Goal: Transaction & Acquisition: Purchase product/service

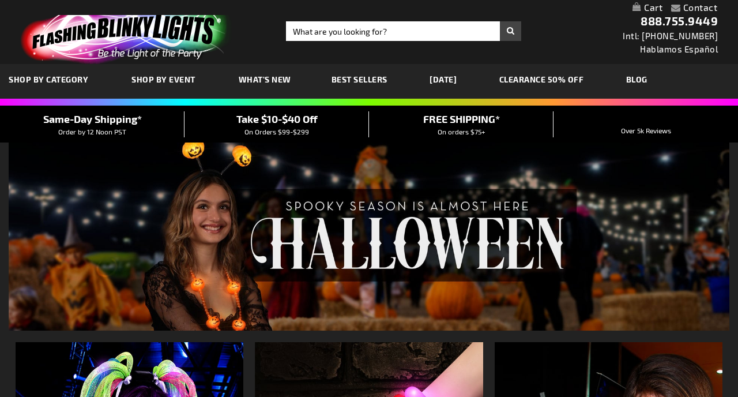
click at [151, 80] on span "Shop By Event" at bounding box center [163, 79] width 64 height 10
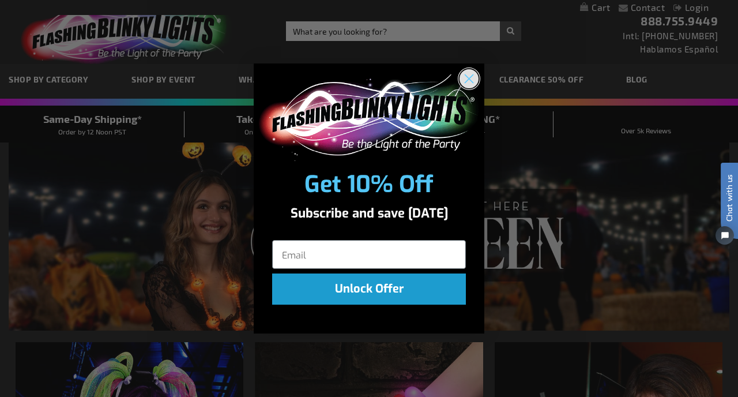
click at [465, 76] on circle "Close dialog" at bounding box center [469, 78] width 19 height 19
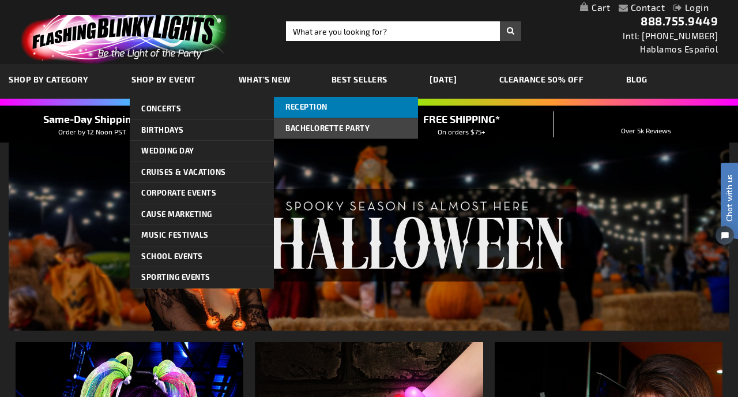
click at [313, 112] on link "Reception" at bounding box center [346, 107] width 144 height 21
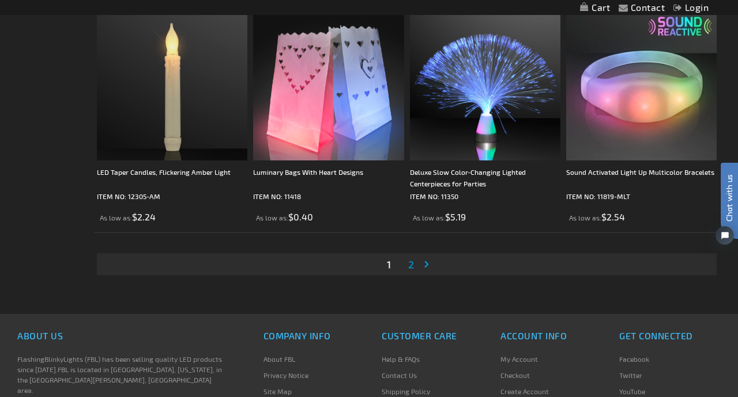
scroll to position [3433, 0]
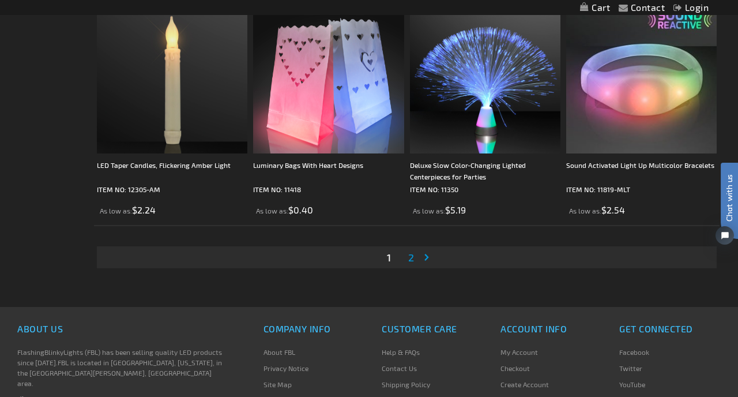
click at [411, 262] on span "2" at bounding box center [411, 257] width 6 height 13
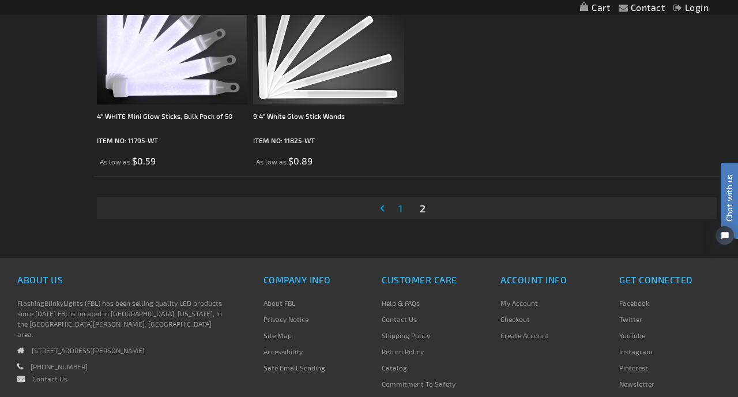
scroll to position [1424, 0]
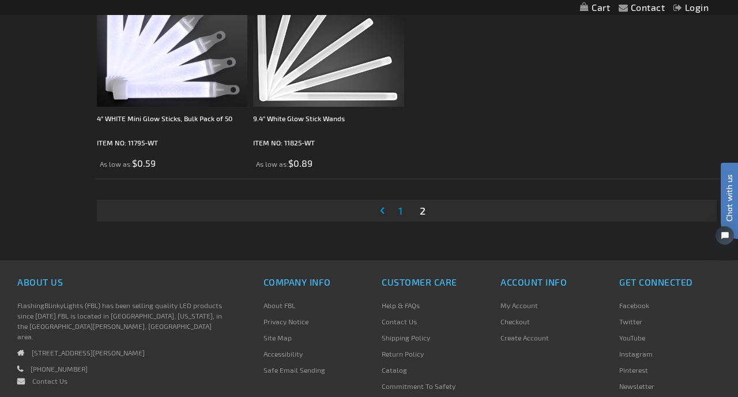
click at [403, 215] on link "Page 1" at bounding box center [400, 210] width 9 height 17
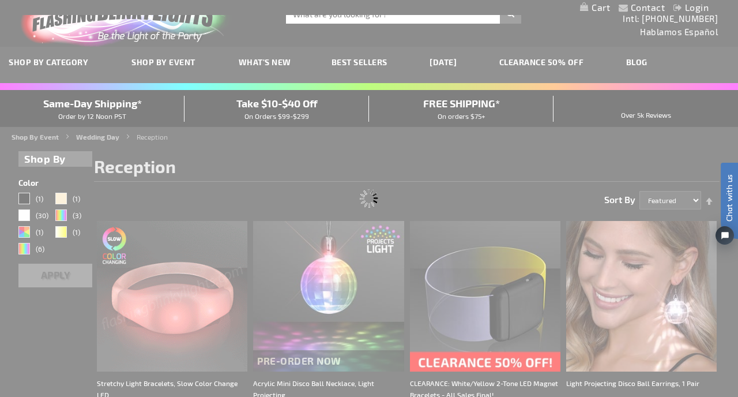
scroll to position [0, 0]
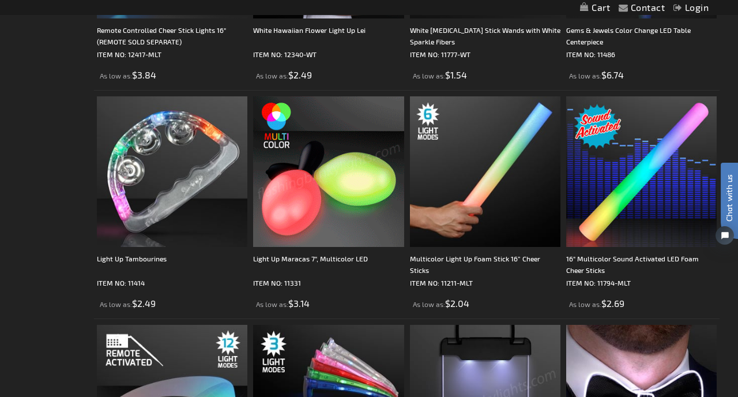
scroll to position [1317, 0]
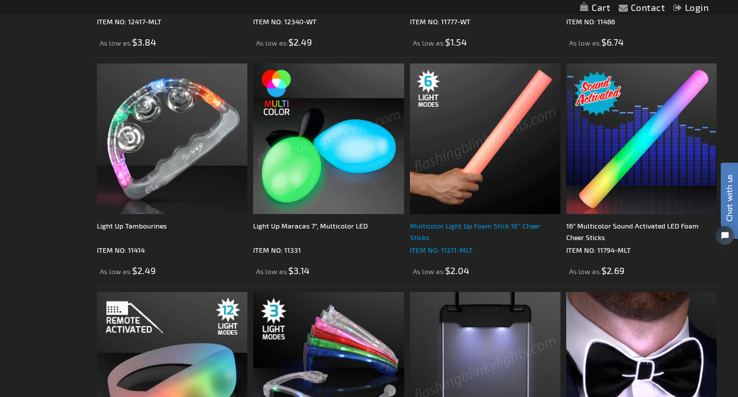
click at [519, 231] on div "Multicolor Light Up Foam Stick 16” Cheer Sticks" at bounding box center [485, 231] width 151 height 23
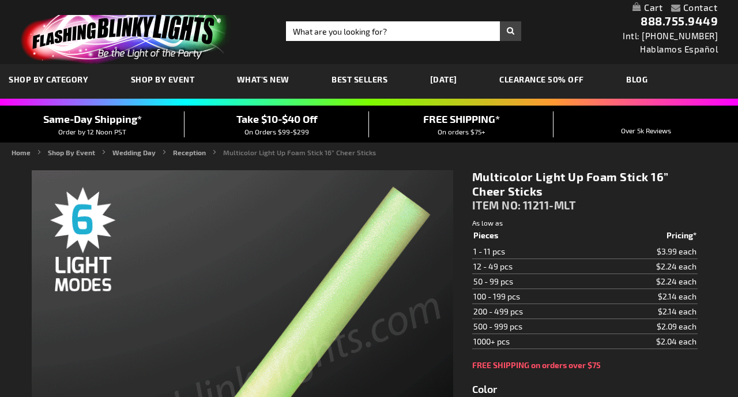
scroll to position [179, 0]
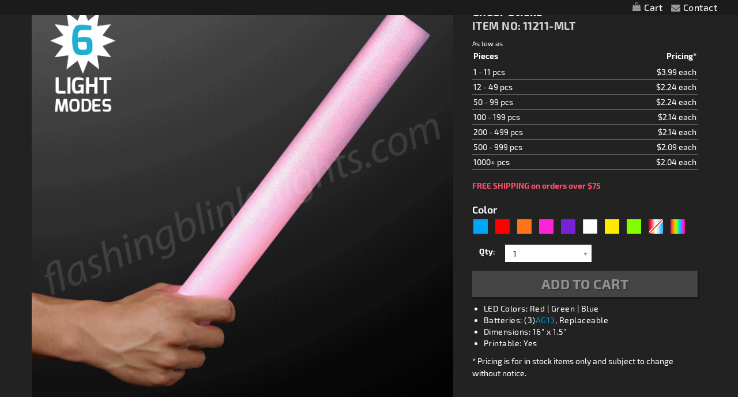
type input "5659"
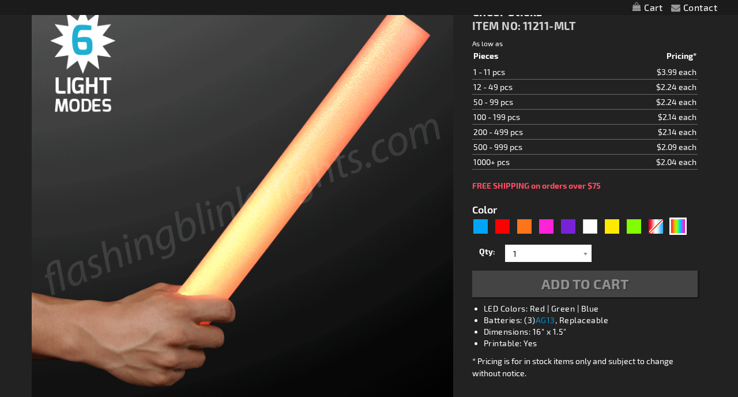
scroll to position [0, 0]
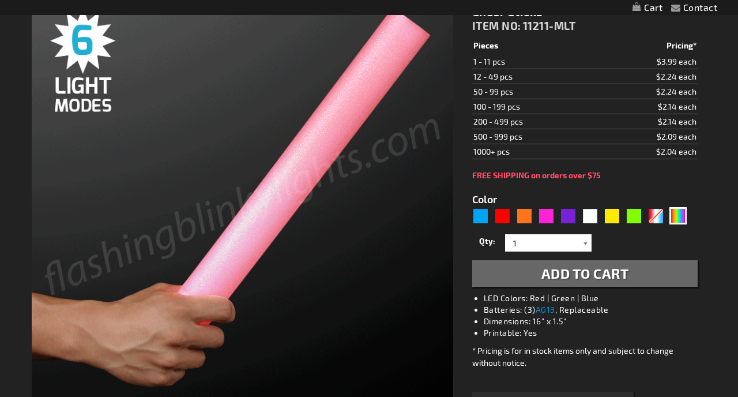
click at [583, 244] on div at bounding box center [586, 242] width 12 height 17
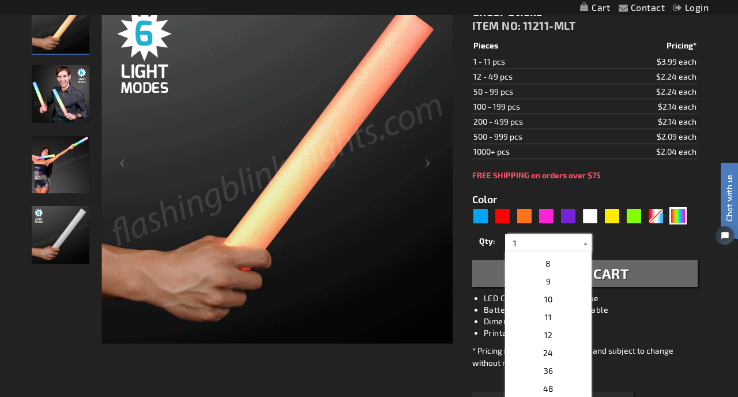
scroll to position [160, 0]
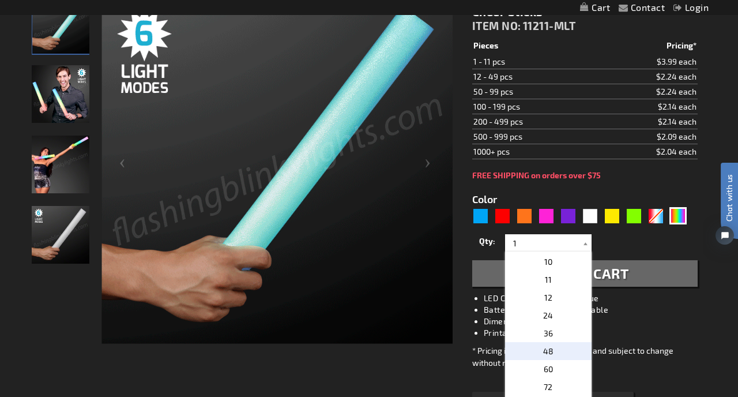
click at [551, 353] on span "48" at bounding box center [548, 351] width 10 height 10
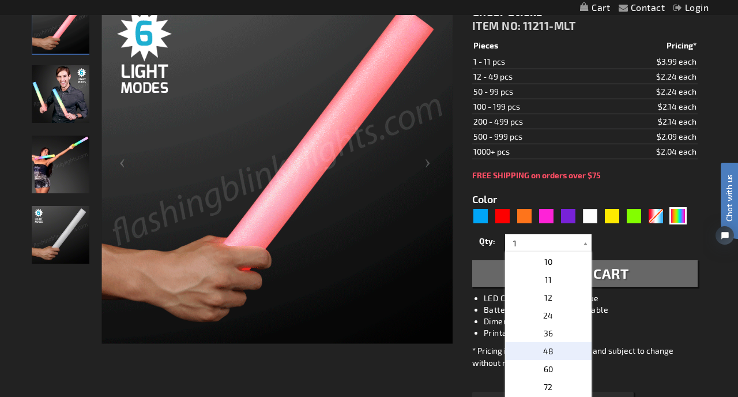
type input "48"
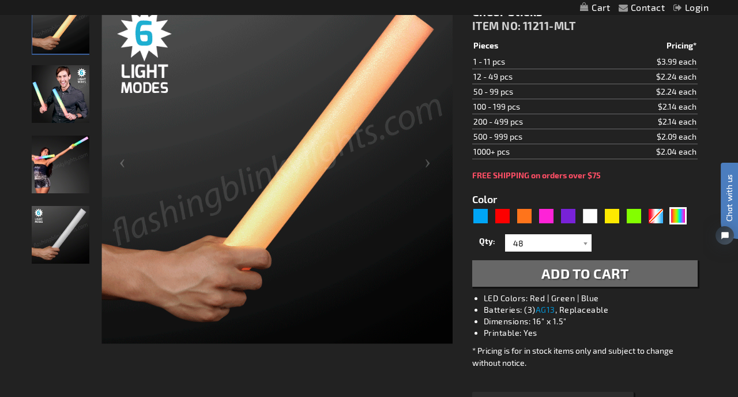
click at [61, 101] on img "Man displaying 16 Inch Multi-Color LED Light Up Foam Stick" at bounding box center [61, 94] width 58 height 58
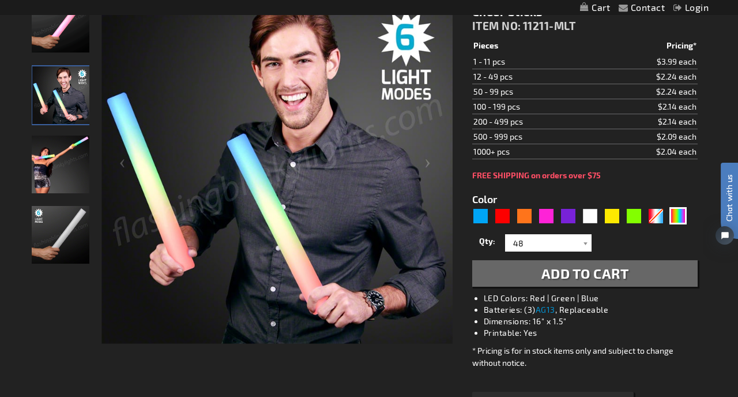
click at [647, 274] on button "Add to Cart" at bounding box center [584, 273] width 225 height 27
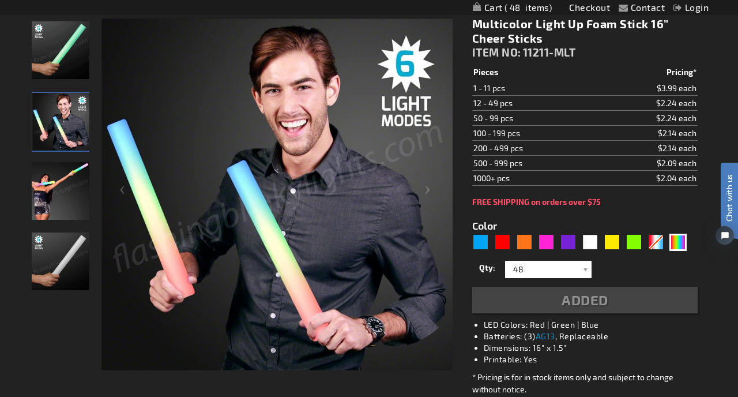
scroll to position [207, 0]
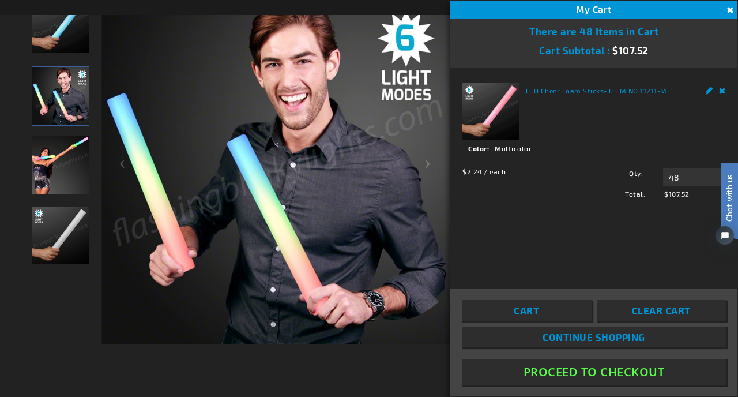
click at [728, 10] on button "Close" at bounding box center [729, 10] width 13 height 13
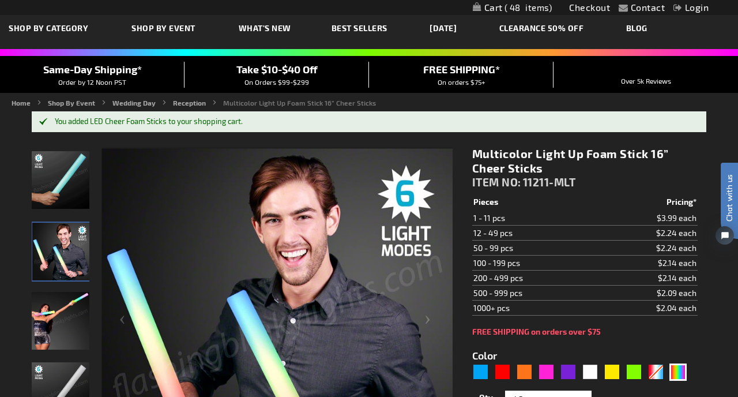
scroll to position [0, 0]
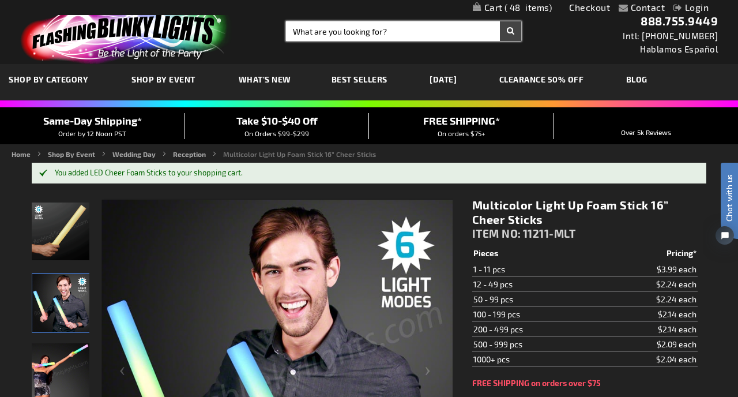
click at [401, 32] on input "Search" at bounding box center [403, 31] width 235 height 20
type input "hat"
click at [500, 21] on button "Search" at bounding box center [510, 31] width 21 height 20
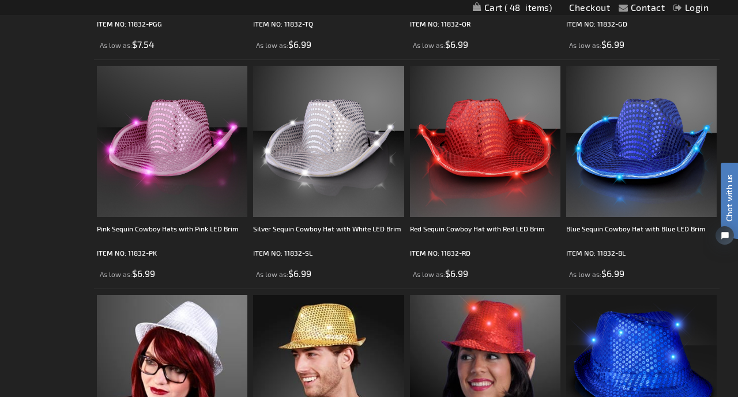
scroll to position [2225, 0]
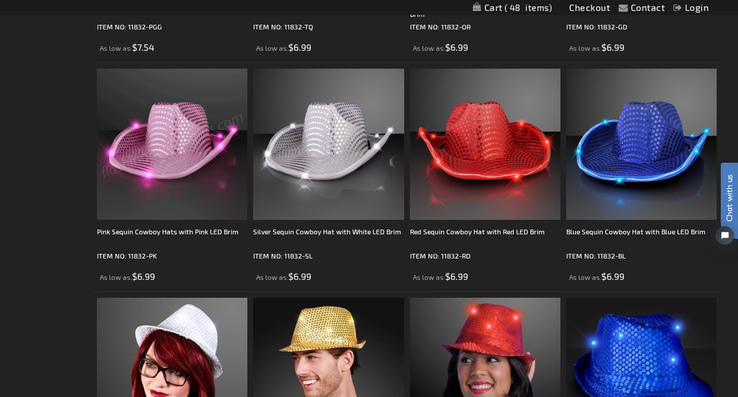
click at [157, 144] on img at bounding box center [172, 144] width 151 height 151
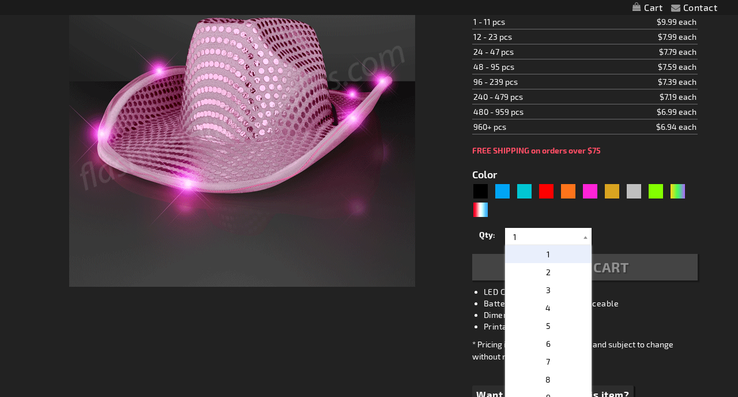
scroll to position [125, 0]
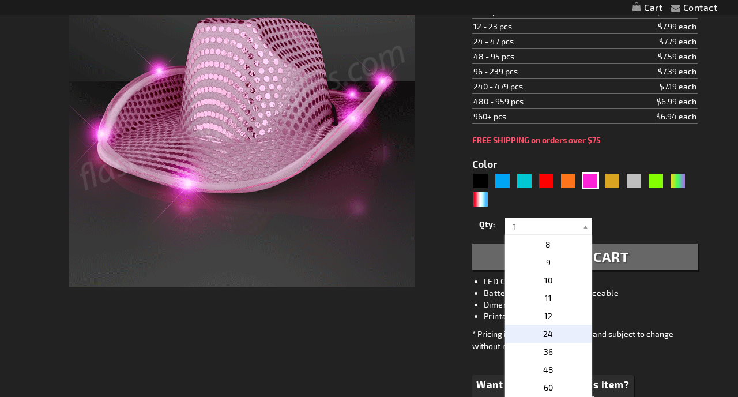
type input "5639"
click at [554, 333] on p "24" at bounding box center [548, 334] width 86 height 18
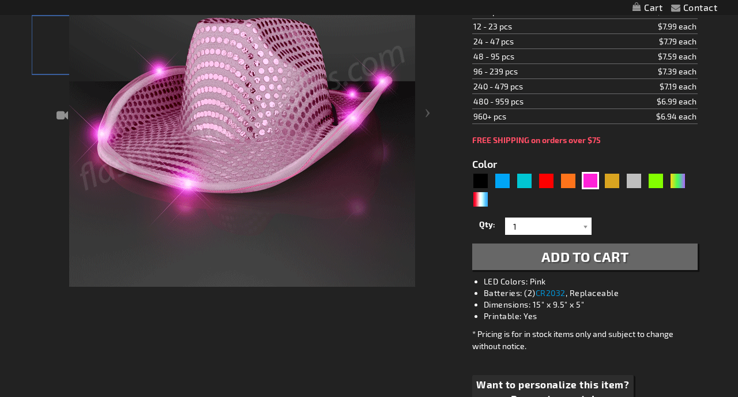
type input "24"
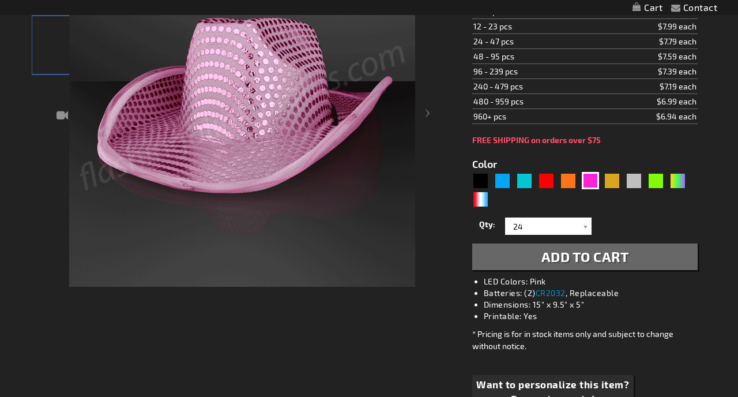
click at [604, 258] on span "Add to Cart" at bounding box center [585, 256] width 88 height 17
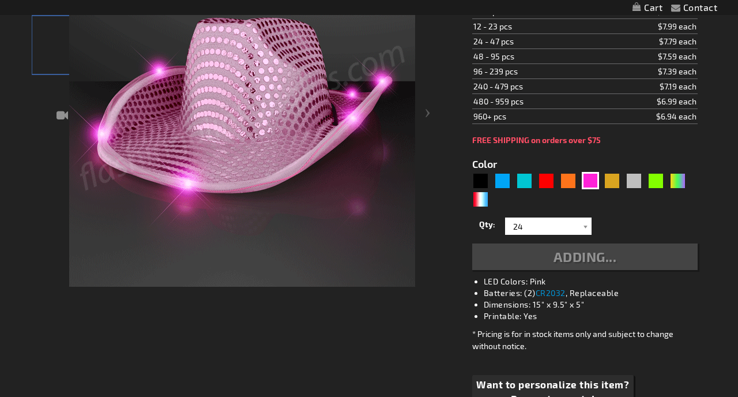
scroll to position [0, 0]
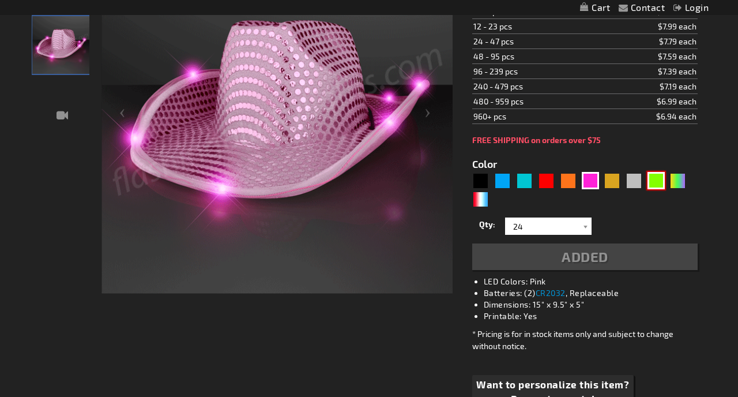
click at [659, 184] on div "Green" at bounding box center [656, 180] width 17 height 17
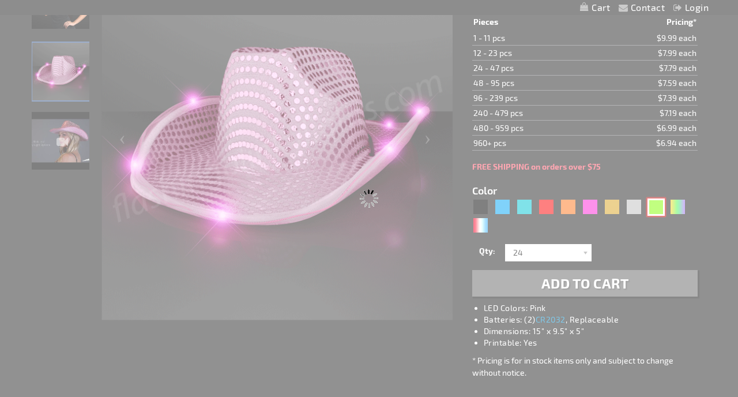
type input "5648"
type input "11832-GN"
type input "Customize - Green Sequin Cowboy Hat with [PERSON_NAME] LED Brim - ITEM NO: 1183…"
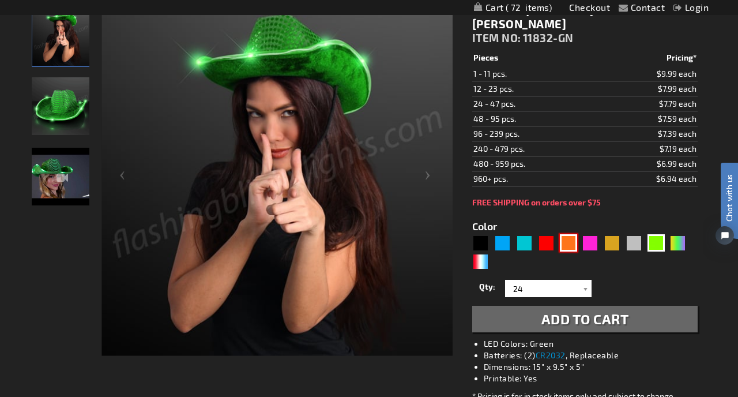
click at [569, 245] on div "Orange" at bounding box center [568, 242] width 17 height 17
type input "5637"
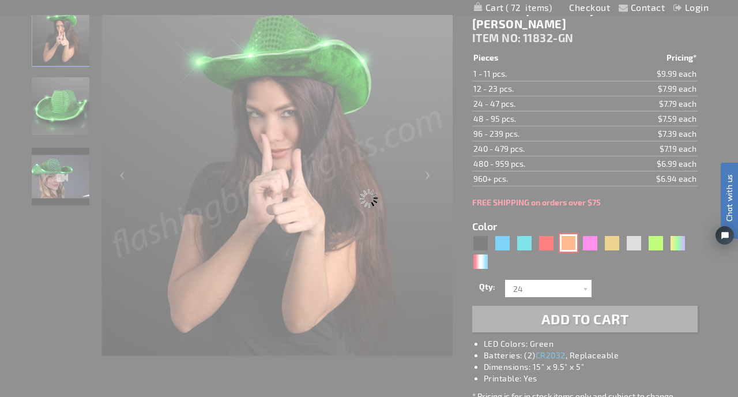
type input "11832-OR"
type input "Customize - Shiny Orange Cowboy Hat with Orange LED Brim - ITEM NO: 11832-OR"
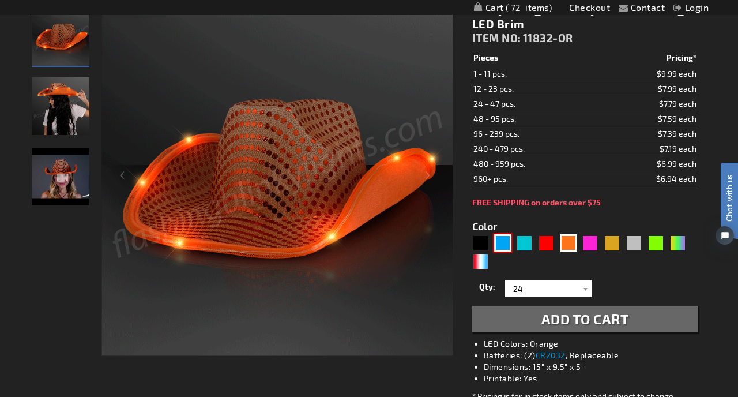
click at [502, 242] on div "Blue" at bounding box center [502, 242] width 17 height 17
type input "5629"
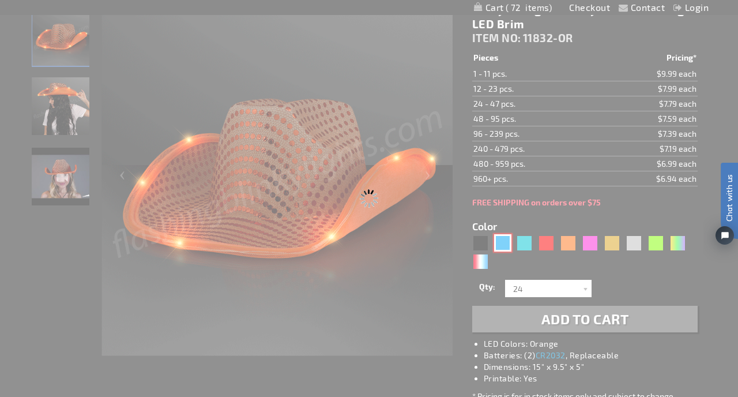
type input "11832-BL"
type input "Customize - Blue Sequin Cowboy Hat with Blue LED Brim - ITEM NO: 11832-BL"
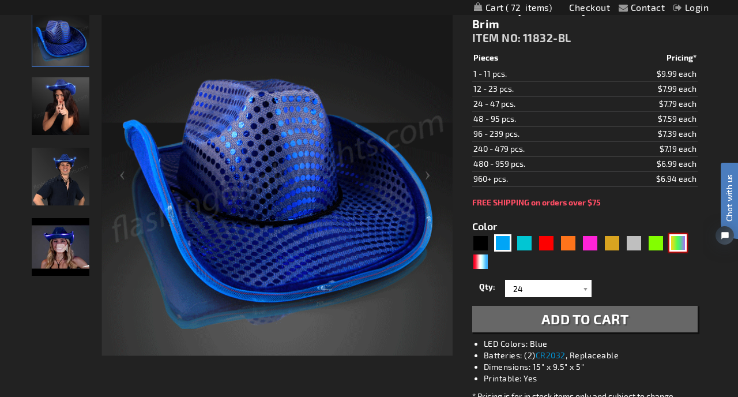
click at [678, 241] on div "PGG" at bounding box center [677, 242] width 17 height 17
type input "5638"
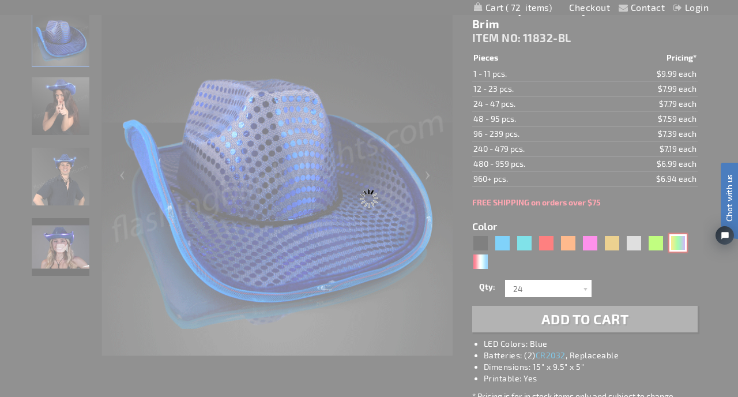
type input "11832-PGG"
type input "Customize - Light Up [DATE] Cowboy Hat - ITEM NO: 11832-PGG"
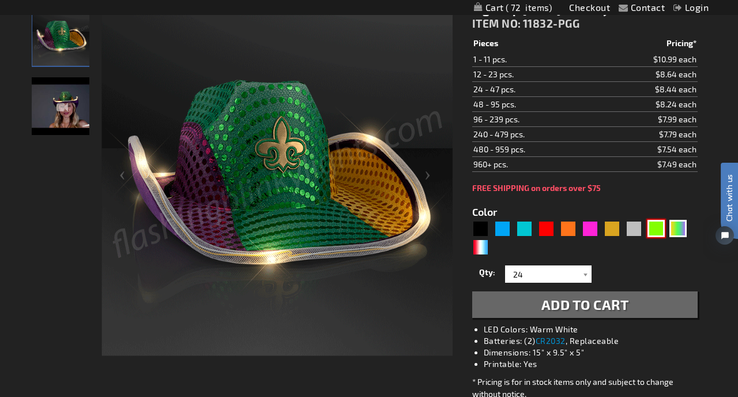
click at [659, 229] on div "Green" at bounding box center [656, 228] width 17 height 17
type input "5648"
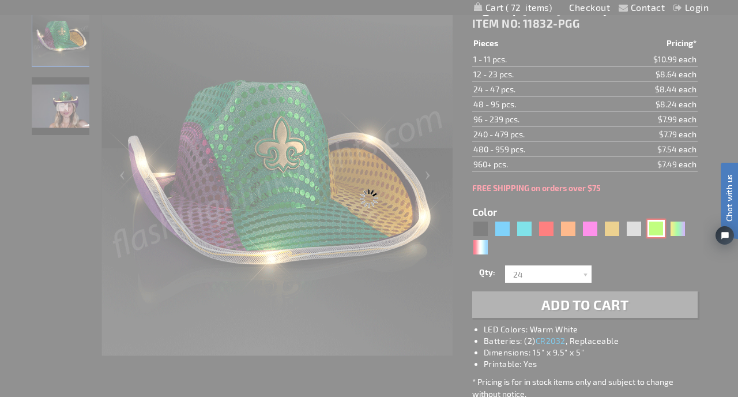
type input "11832-GN"
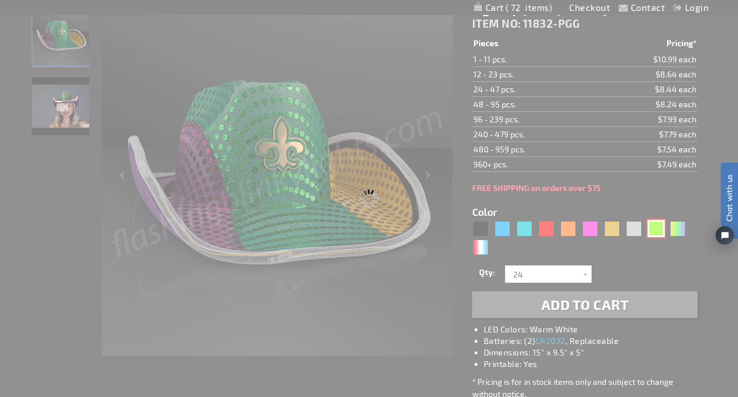
type input "Customize - Green Sequin Cowboy Hat with [PERSON_NAME] LED Brim - ITEM NO: 1183…"
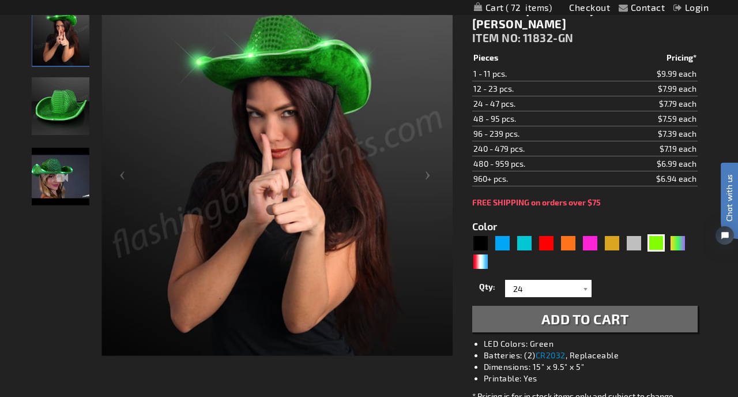
click at [599, 320] on span "Add to Cart" at bounding box center [585, 318] width 88 height 17
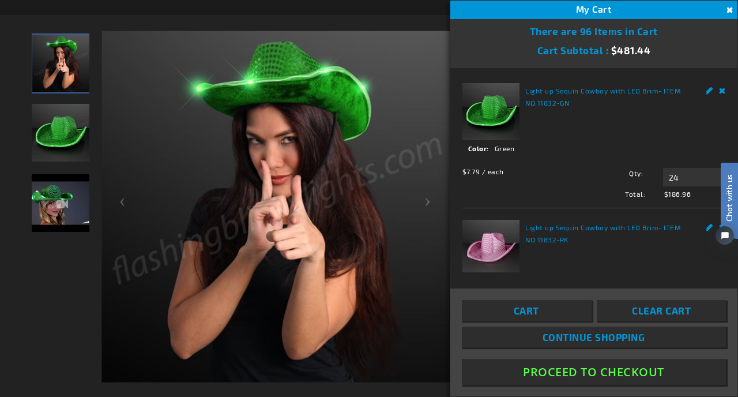
scroll to position [195, 0]
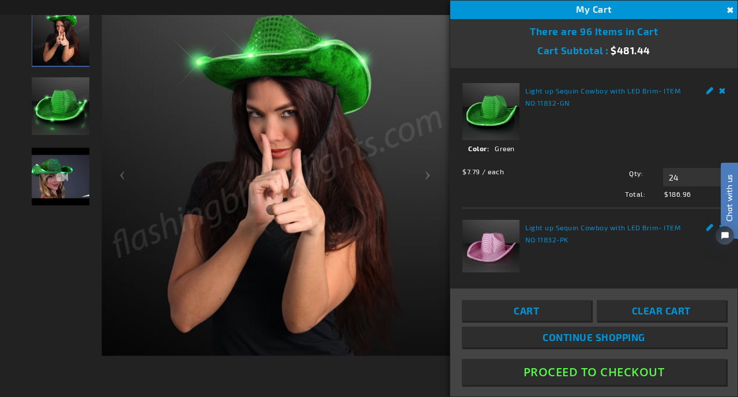
click at [723, 93] on link "Remove" at bounding box center [722, 89] width 7 height 12
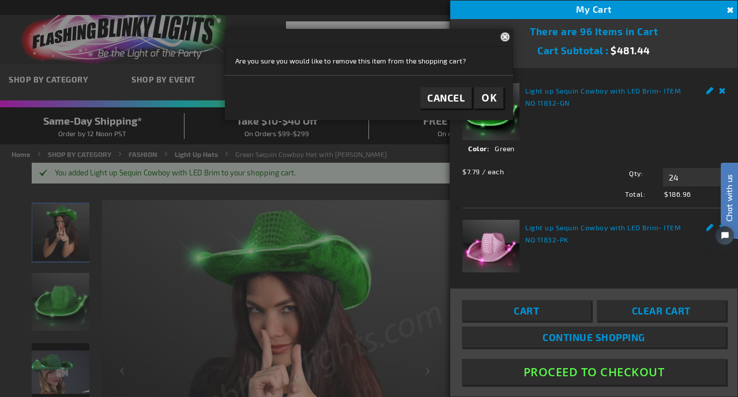
click at [490, 100] on span "OK" at bounding box center [489, 97] width 15 height 13
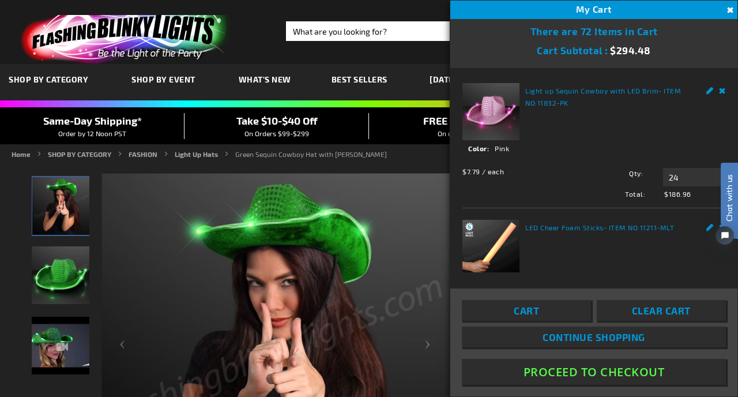
click at [425, 162] on div "Home SHOP BY CATEGORY FASHION Light Up Hats Green Sequin Cowboy Hat with [PERSO…" at bounding box center [369, 156] width 738 height 14
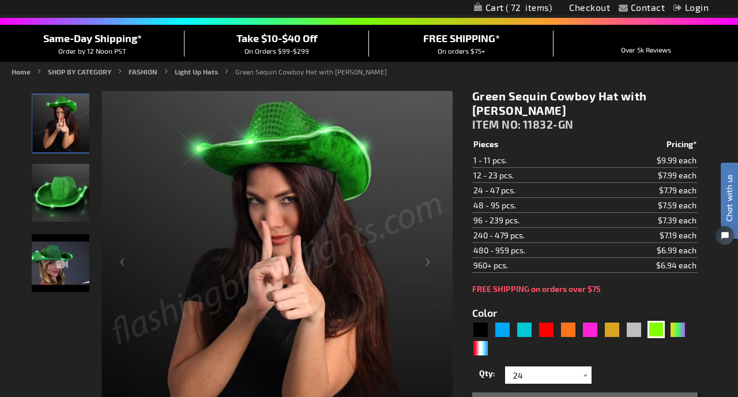
scroll to position [289, 0]
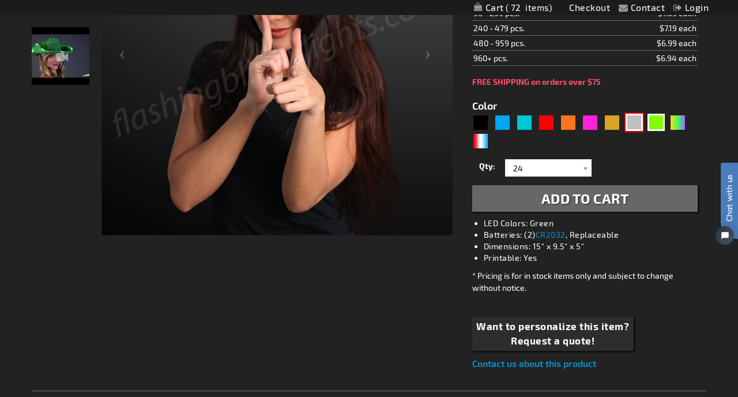
click at [631, 124] on div "Silver" at bounding box center [634, 122] width 17 height 17
type input "5644"
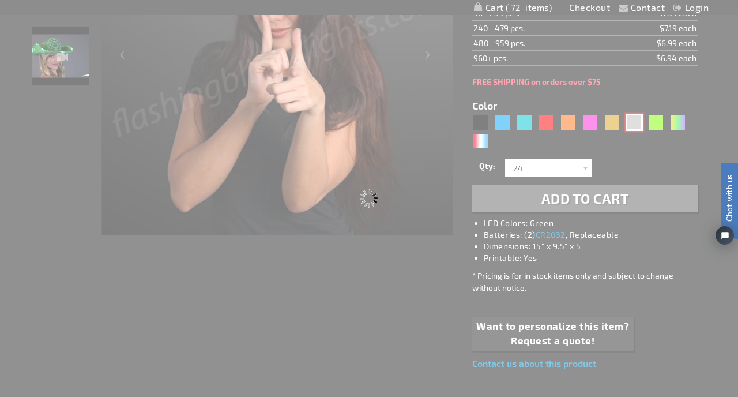
type input "11832-SL"
type input "Customize - Silver Sequin Cowboy Hat with White LED Brim - ITEM NO: 11832-SL"
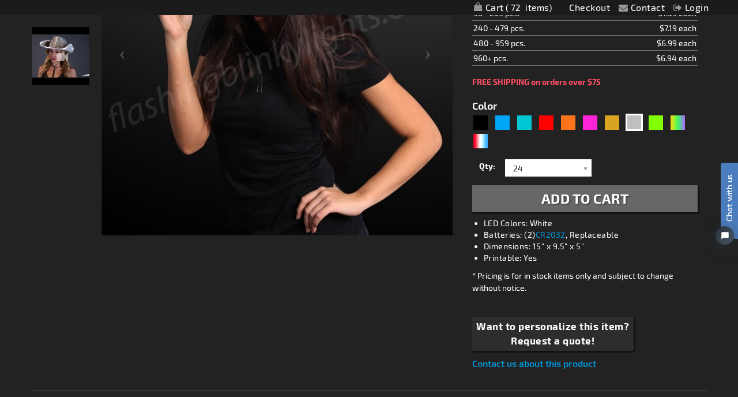
click at [613, 201] on span "Add to Cart" at bounding box center [585, 198] width 88 height 17
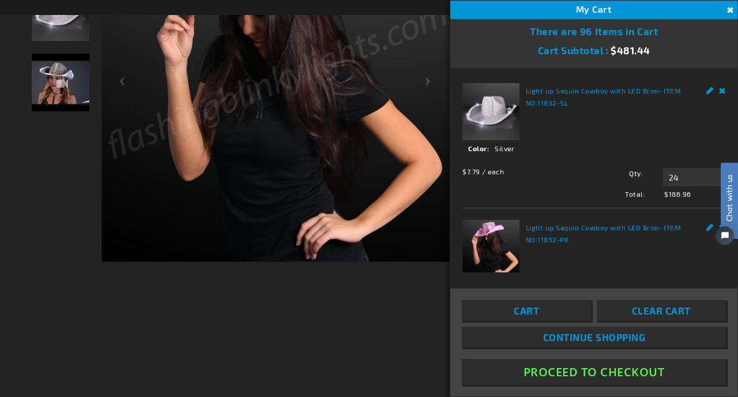
scroll to position [316, 0]
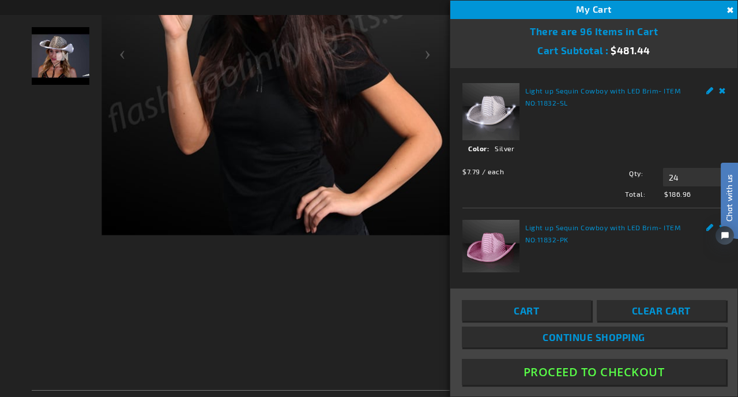
click at [729, 10] on button "Close" at bounding box center [729, 10] width 13 height 13
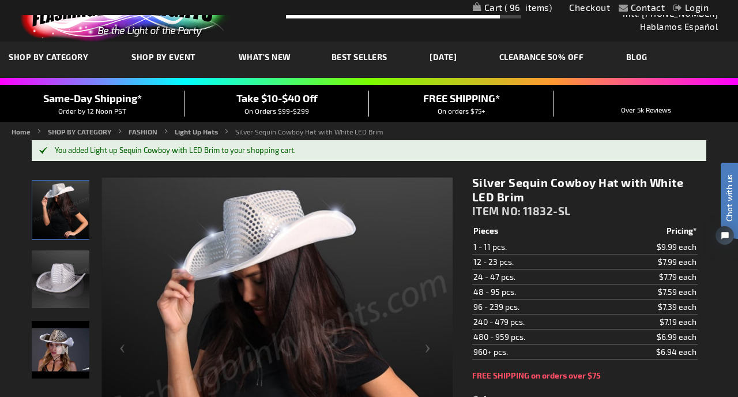
scroll to position [0, 0]
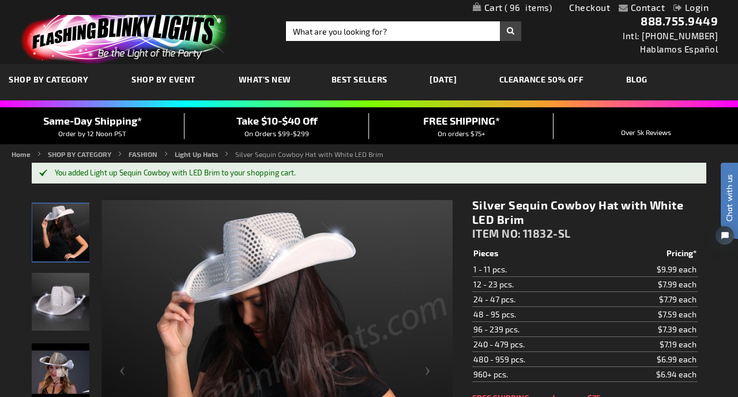
click at [505, 7] on span "96" at bounding box center [529, 7] width 48 height 10
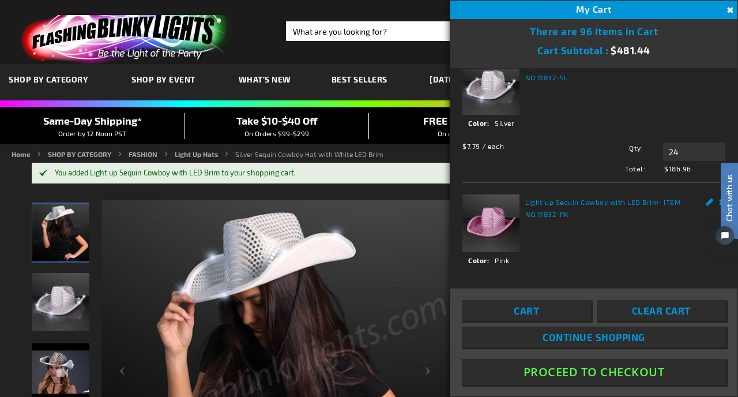
scroll to position [13, 0]
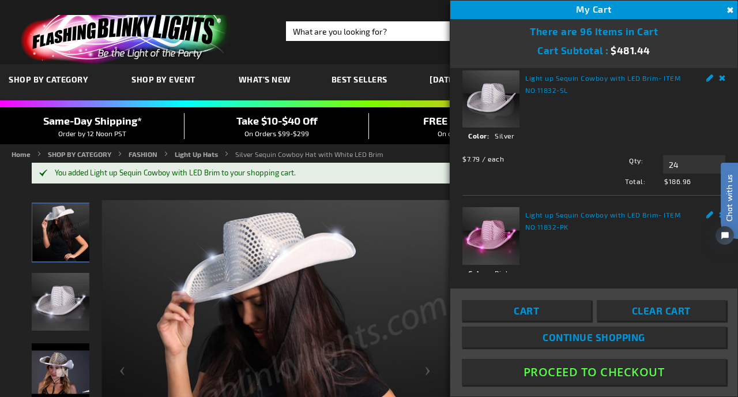
click at [731, 12] on button "Close" at bounding box center [729, 10] width 13 height 13
